Goal: Information Seeking & Learning: Learn about a topic

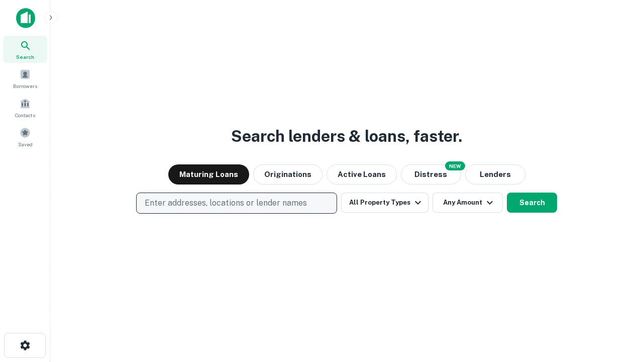
click at [236, 203] on p "Enter addresses, locations or lender names" at bounding box center [226, 203] width 162 height 12
type input "**********"
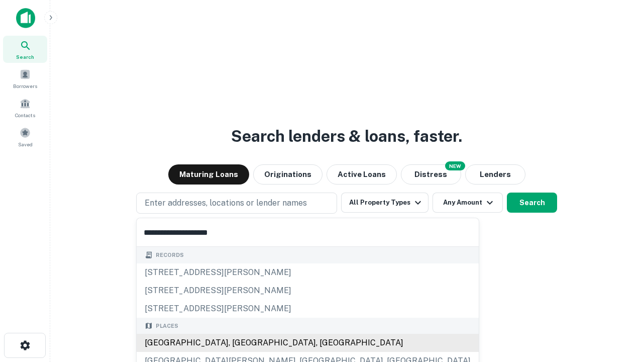
click at [240, 343] on div "Santa Monica, CA, USA" at bounding box center [308, 343] width 342 height 18
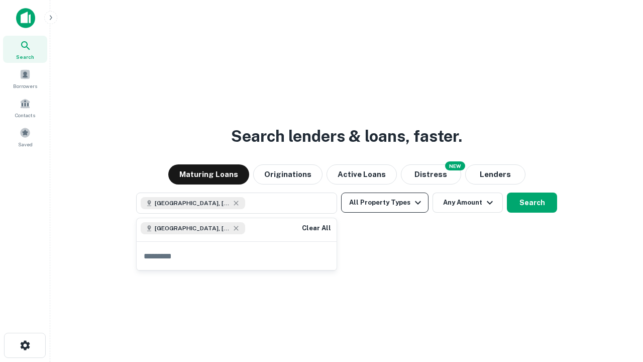
click at [385, 203] on button "All Property Types" at bounding box center [384, 202] width 87 height 20
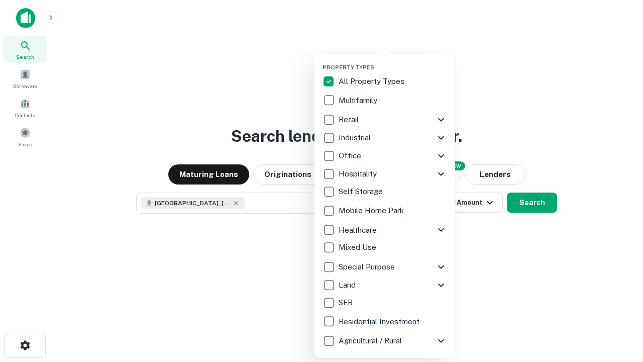
click at [393, 61] on button "button" at bounding box center [393, 61] width 141 height 1
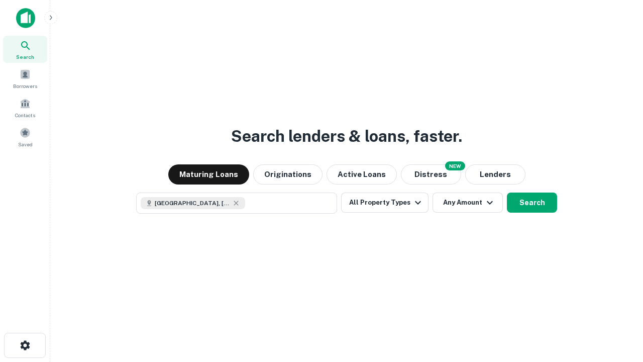
scroll to position [16, 0]
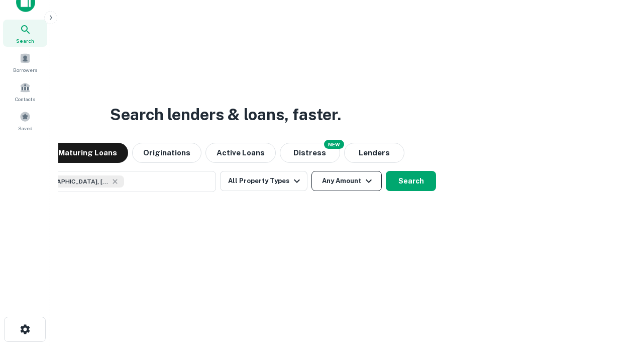
click at [312, 171] on button "Any Amount" at bounding box center [347, 181] width 70 height 20
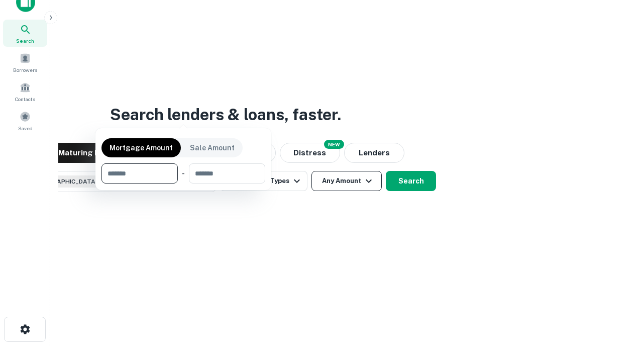
scroll to position [72, 284]
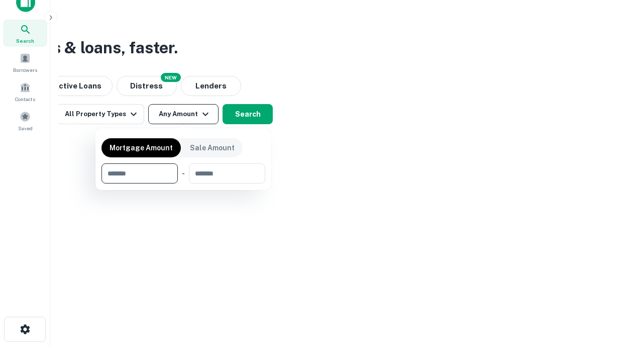
type input "*******"
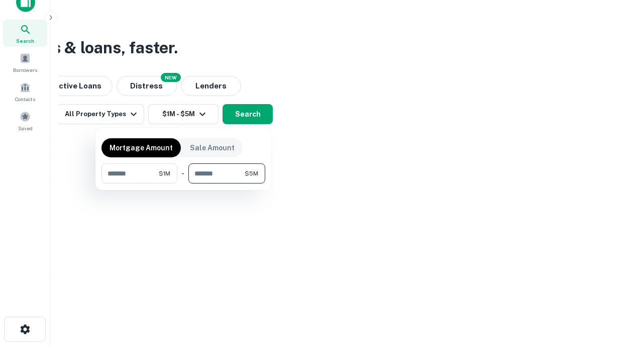
type input "*******"
click at [183, 183] on button "button" at bounding box center [184, 183] width 164 height 1
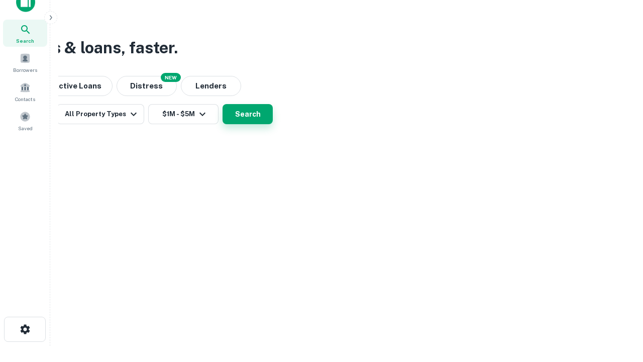
click at [273, 124] on button "Search" at bounding box center [248, 114] width 50 height 20
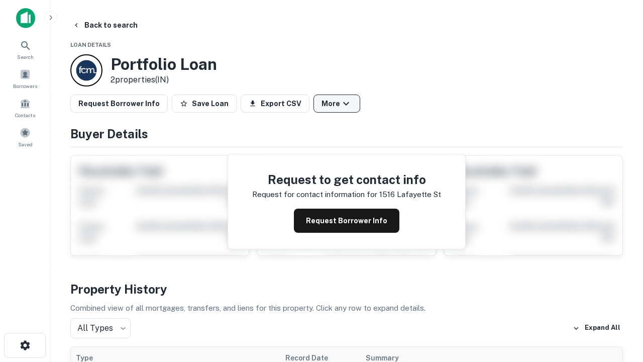
click at [337, 104] on button "More" at bounding box center [337, 103] width 47 height 18
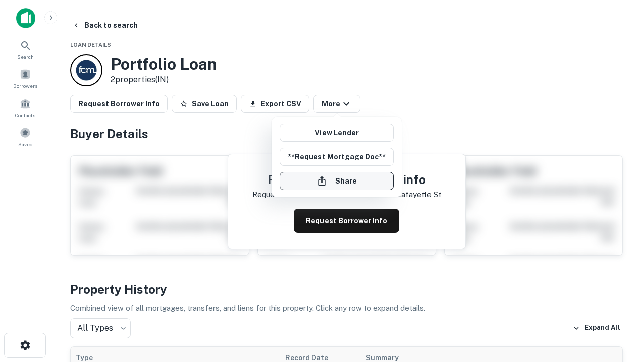
click at [337, 181] on button "Share" at bounding box center [337, 181] width 114 height 18
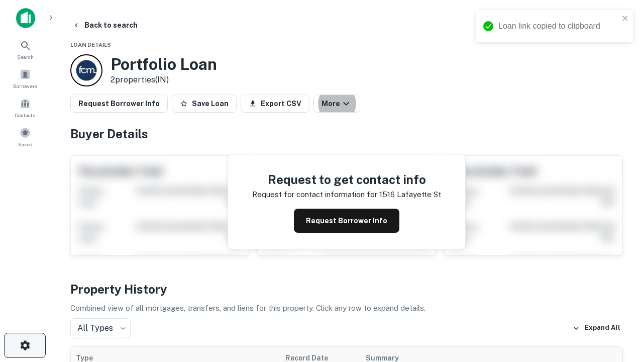
click at [25, 345] on icon "button" at bounding box center [25, 345] width 12 height 12
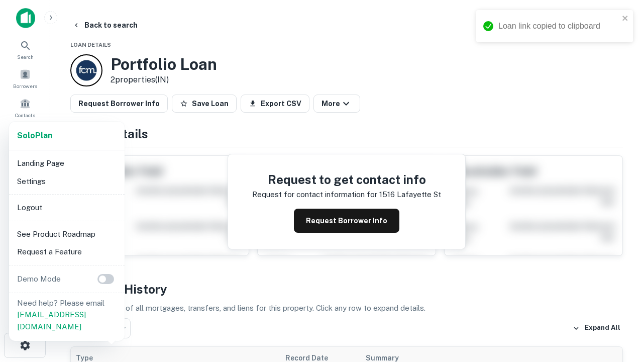
click at [66, 207] on li "Logout" at bounding box center [67, 207] width 108 height 18
